Goal: Navigation & Orientation: Understand site structure

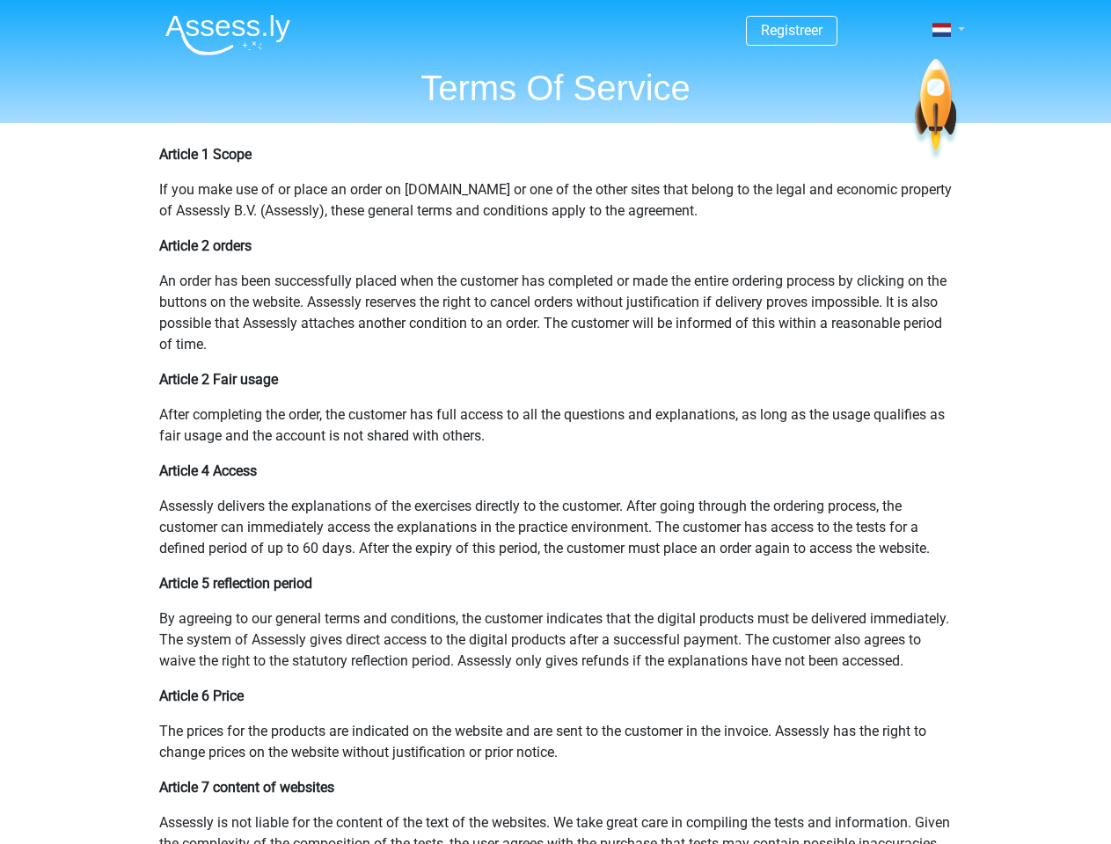
click at [943, 30] on span at bounding box center [941, 30] width 18 height 14
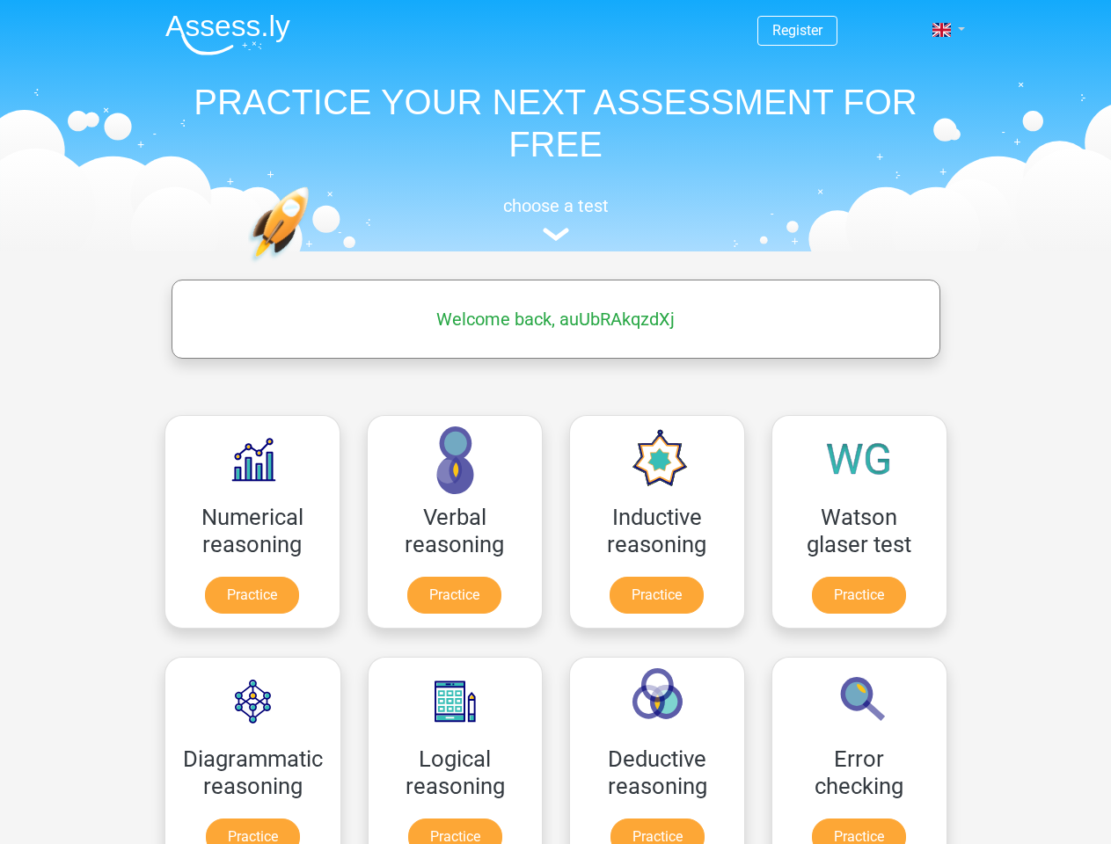
click at [943, 30] on span at bounding box center [941, 30] width 18 height 14
click at [894, 30] on span "auUbRAkqzdXj" at bounding box center [911, 29] width 92 height 17
